Goal: Check status: Check status

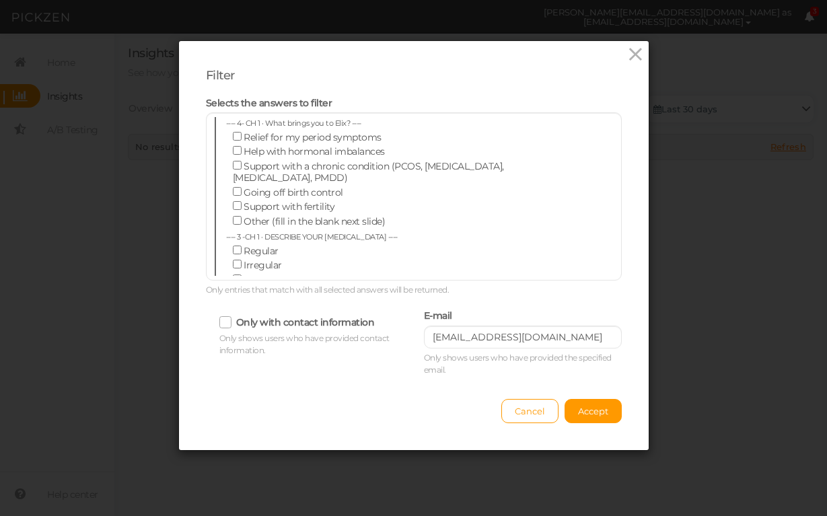
select select "13510"
click at [595, 332] on input "[EMAIL_ADDRESS][DOMAIN_NAME]" at bounding box center [523, 337] width 198 height 23
paste input "sheholley"
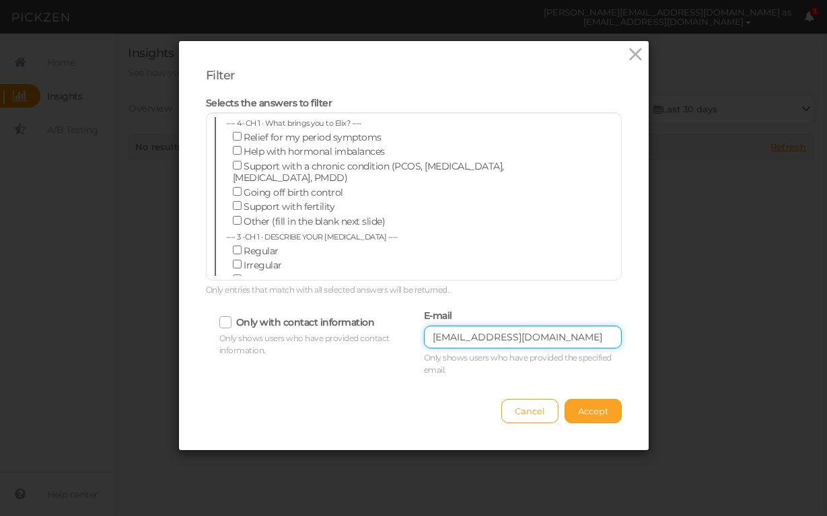
type input "[EMAIL_ADDRESS][DOMAIN_NAME]"
click at [597, 409] on span "Accept" at bounding box center [593, 411] width 30 height 11
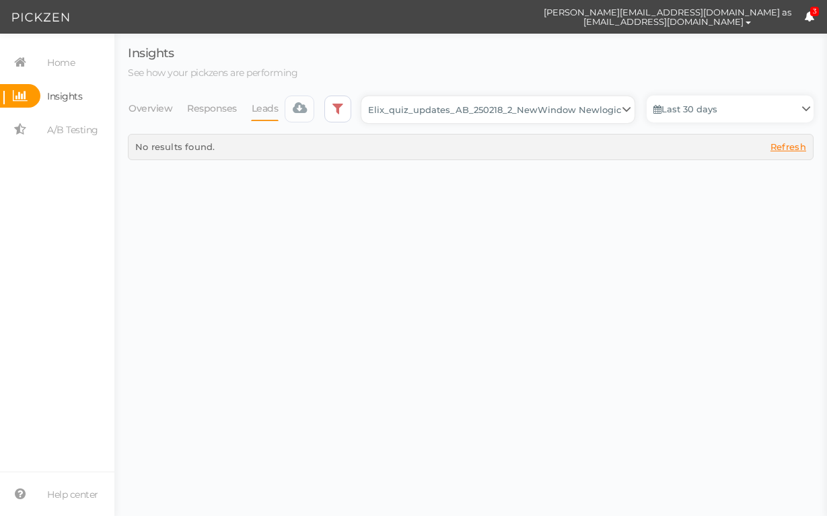
click at [546, 114] on select "Backup_2020010 backup_20200106 Elix Quiz PopUp Elix_quiz Elix_quiz [OLD] Elix_q…" at bounding box center [497, 109] width 273 height 27
select select "12943"
click at [565, 112] on select "Backup_2020010 backup_20200106 Elix Quiz PopUp Elix_quiz Elix_quiz [OLD] Elix_q…" at bounding box center [497, 109] width 273 height 27
select select "12979"
click at [537, 108] on select "Backup_2020010 backup_20200106 Elix Quiz PopUp Elix_quiz Elix_quiz [OLD] Elix_q…" at bounding box center [497, 109] width 273 height 27
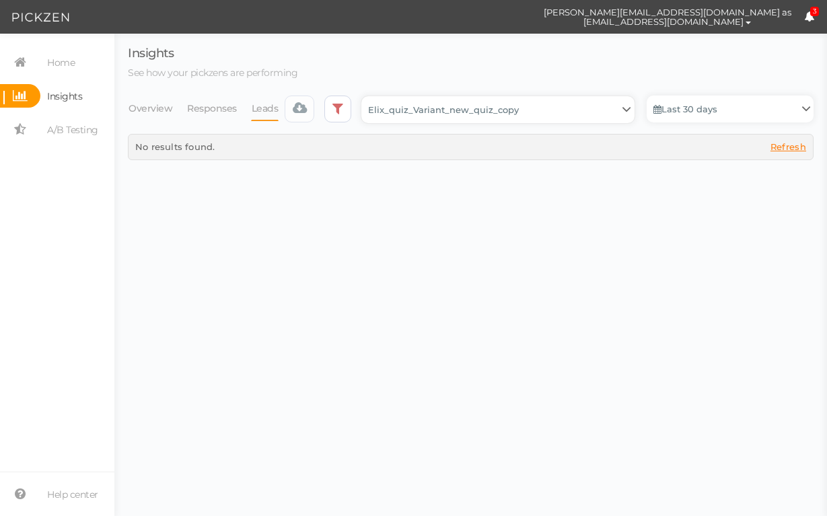
select select "13104"
click at [527, 106] on select "Backup_2020010 backup_20200106 Elix Quiz PopUp Elix_quiz Elix_quiz [OLD] Elix_q…" at bounding box center [497, 109] width 273 height 27
select select "13228"
